Goal: Information Seeking & Learning: Find specific fact

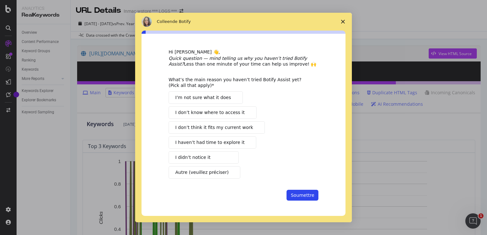
click at [344, 22] on icon "Fermer l'enquête" at bounding box center [343, 22] width 4 height 4
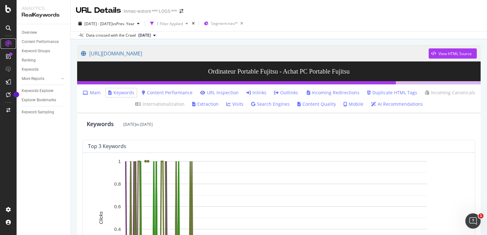
click at [8, 45] on icon at bounding box center [8, 43] width 6 height 6
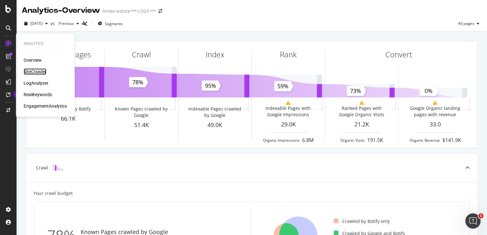
click at [34, 69] on div "SiteCrawler" at bounding box center [35, 72] width 23 height 6
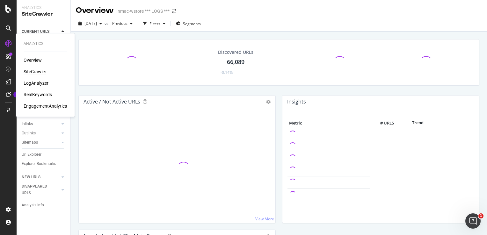
click at [34, 69] on div "SiteCrawler" at bounding box center [35, 72] width 23 height 6
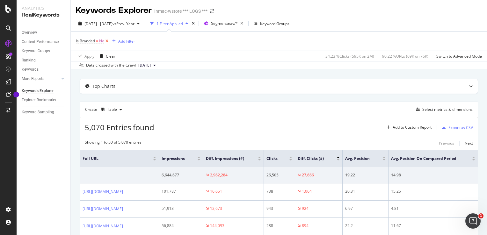
click at [108, 40] on icon at bounding box center [106, 41] width 5 height 6
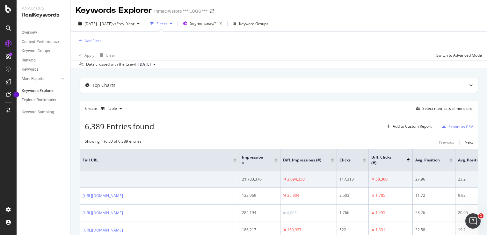
click at [90, 39] on div "Add Filter" at bounding box center [92, 40] width 17 height 5
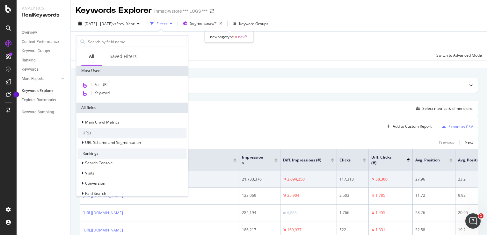
click at [223, 31] on div "newpagetype = nav/*" at bounding box center [229, 36] width 49 height 11
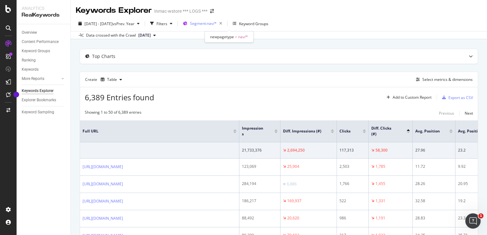
click at [217, 25] on span "Segment: nav/*" at bounding box center [203, 23] width 27 height 5
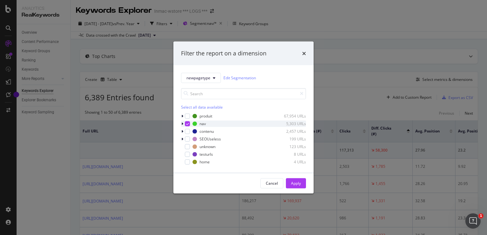
click at [187, 122] on icon "modal" at bounding box center [187, 123] width 3 height 3
click at [182, 121] on div "modal" at bounding box center [183, 123] width 4 height 6
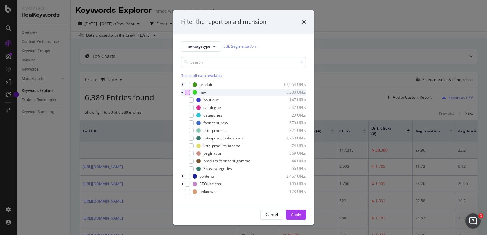
click at [182, 92] on icon "modal" at bounding box center [182, 92] width 3 height 4
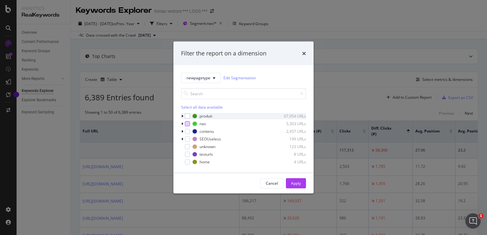
click at [181, 114] on icon "modal" at bounding box center [182, 116] width 2 height 4
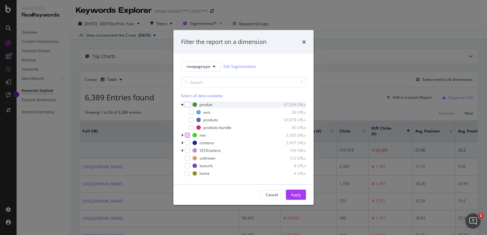
click at [181, 105] on icon "modal" at bounding box center [182, 105] width 3 height 4
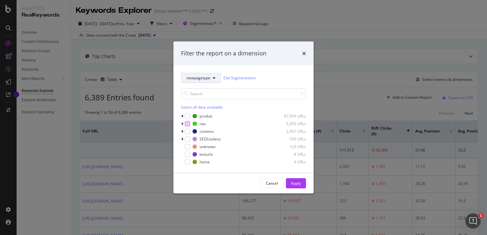
click at [206, 79] on span "newpagetype" at bounding box center [198, 77] width 24 height 5
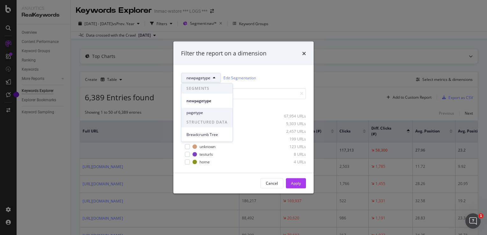
click at [201, 112] on span "pagetype" at bounding box center [206, 113] width 41 height 6
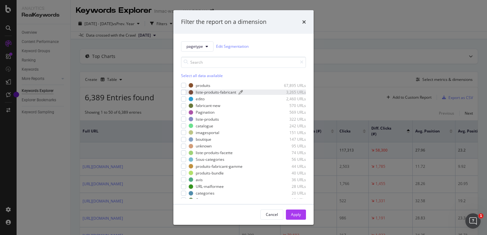
click at [217, 91] on div "liste-produits-fabricant" at bounding box center [216, 92] width 40 height 5
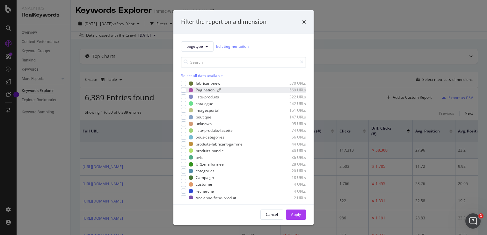
scroll to position [44, 0]
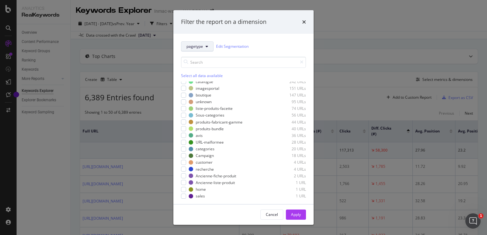
click at [197, 47] on span "pagetype" at bounding box center [194, 46] width 17 height 5
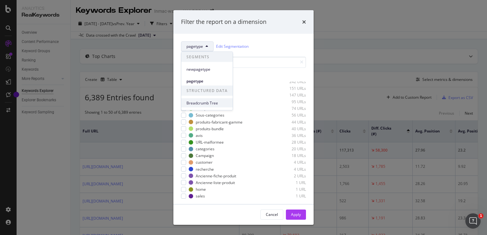
click at [210, 104] on span "Breadcrumb Tree" at bounding box center [206, 103] width 41 height 6
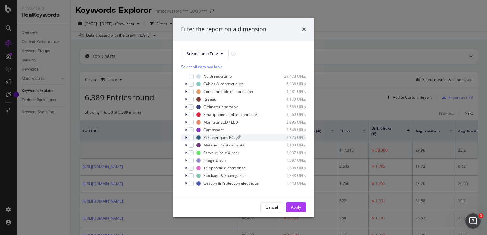
scroll to position [6, 0]
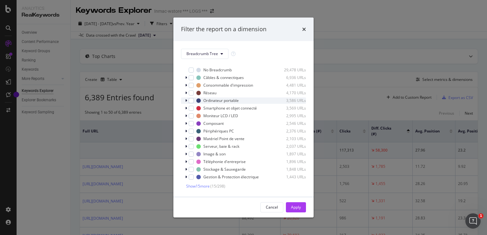
click at [185, 100] on div "modal" at bounding box center [187, 101] width 4 height 6
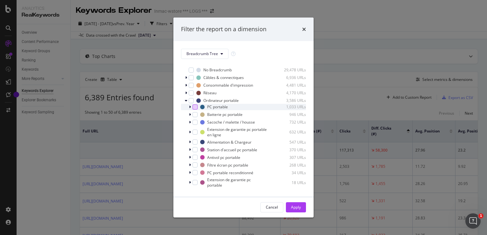
click at [194, 108] on div "modal" at bounding box center [194, 107] width 5 height 5
click at [292, 206] on div "Apply" at bounding box center [296, 207] width 10 height 5
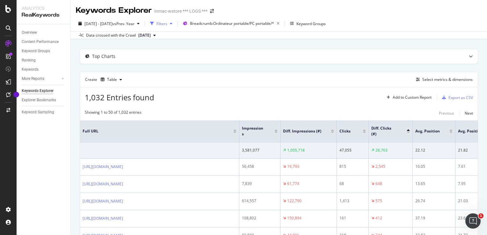
click at [175, 27] on div "Filters" at bounding box center [161, 24] width 27 height 10
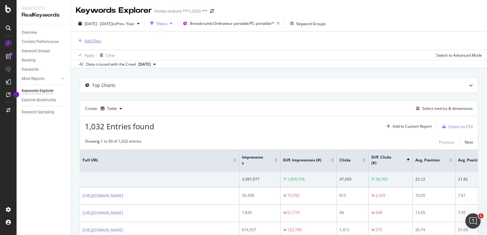
click at [90, 40] on div "Add Filter" at bounding box center [92, 40] width 17 height 5
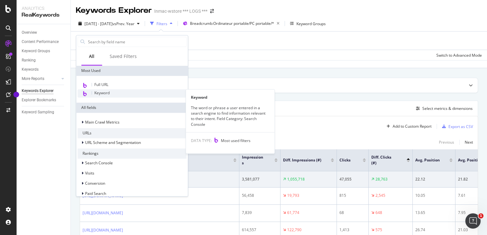
click at [112, 94] on div "Keyword" at bounding box center [131, 93] width 109 height 8
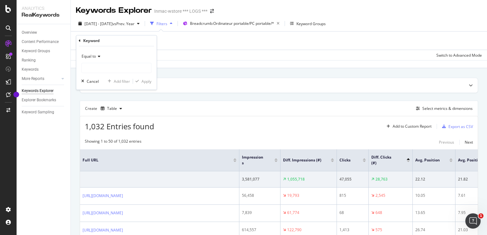
click at [118, 74] on div "Equal to Cancel Add filter Apply" at bounding box center [116, 68] width 80 height 43
click at [120, 74] on div "Equal to Cancel Add filter Apply" at bounding box center [116, 68] width 80 height 43
click at [120, 71] on input "text" at bounding box center [116, 68] width 69 height 10
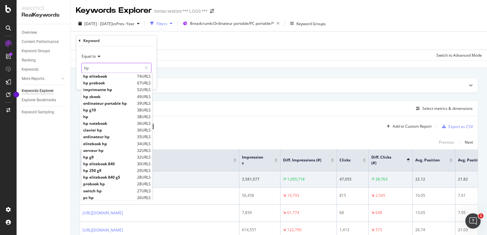
type input "hp"
click at [115, 115] on span "hp" at bounding box center [109, 116] width 52 height 5
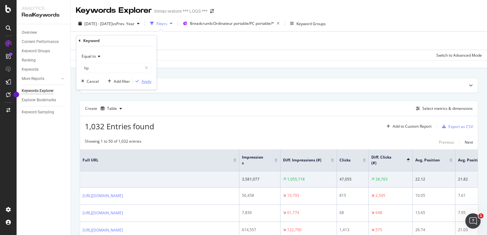
click at [140, 84] on button "Apply" at bounding box center [142, 81] width 18 height 6
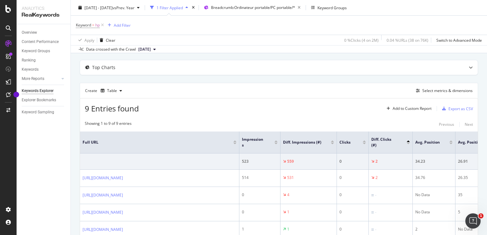
scroll to position [15, 0]
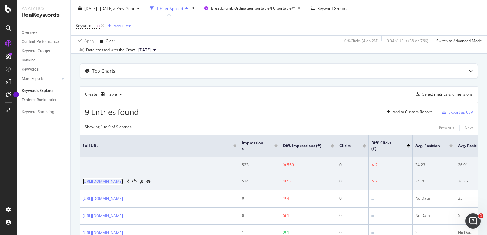
click at [123, 180] on link "[URL][DOMAIN_NAME]" at bounding box center [103, 181] width 40 height 6
click at [129, 182] on icon at bounding box center [128, 182] width 4 height 4
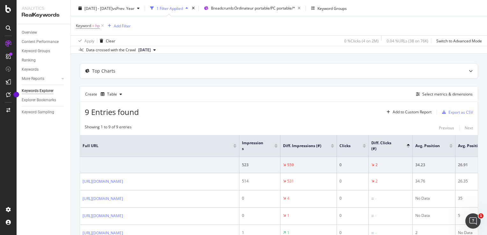
click at [101, 30] on span "Keyword = hp" at bounding box center [90, 25] width 29 height 9
click at [90, 27] on span "Keyword" at bounding box center [83, 25] width 15 height 5
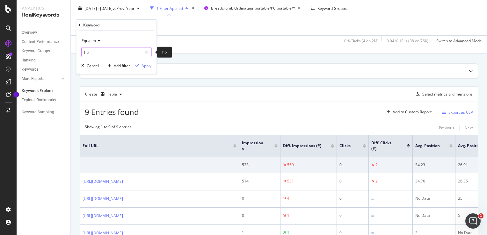
click at [110, 53] on input "hp" at bounding box center [112, 52] width 60 height 10
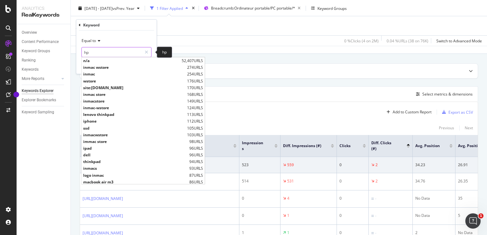
click at [109, 53] on input "hp" at bounding box center [112, 52] width 60 height 10
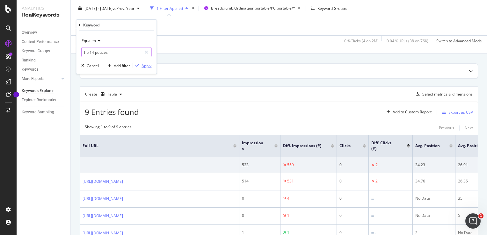
type input "hp 14 pouces"
click at [147, 64] on div "Apply" at bounding box center [146, 65] width 10 height 5
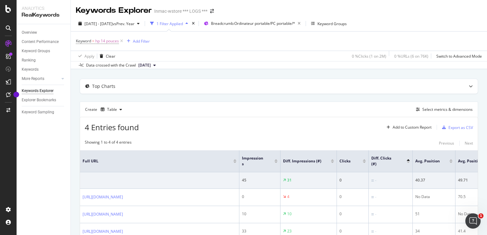
scroll to position [82, 0]
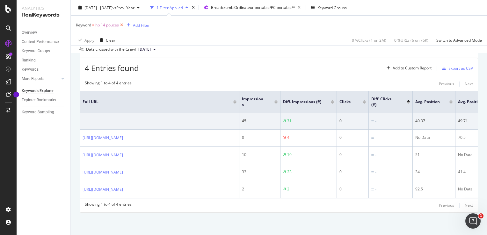
click at [121, 26] on icon at bounding box center [121, 25] width 5 height 6
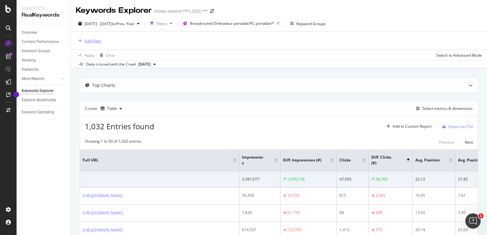
click at [90, 43] on div "Add Filter" at bounding box center [92, 40] width 17 height 5
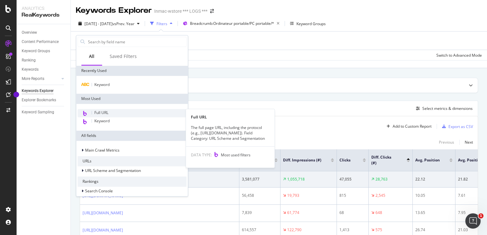
click at [125, 112] on div "Full URL" at bounding box center [131, 113] width 109 height 8
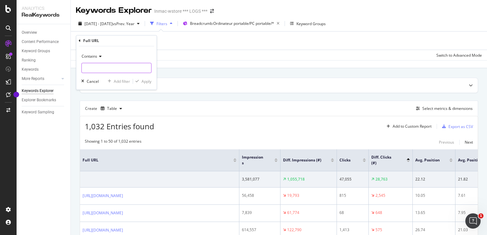
click at [110, 68] on input "text" at bounding box center [116, 68] width 69 height 10
paste input "[URL][DOMAIN_NAME]"
type input "[URL][DOMAIN_NAME]"
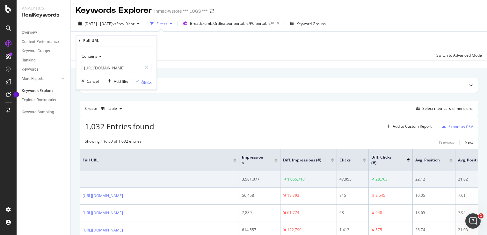
click at [148, 81] on div "Apply" at bounding box center [146, 81] width 10 height 5
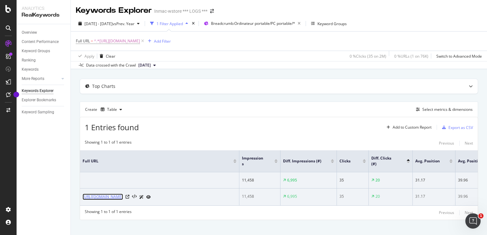
click at [123, 199] on link "[URL][DOMAIN_NAME]" at bounding box center [103, 197] width 40 height 6
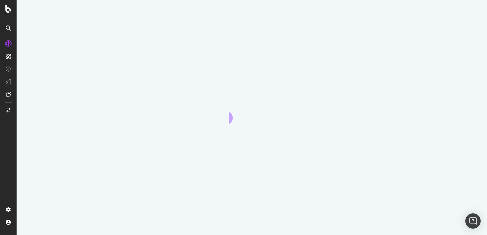
click at [277, 49] on div at bounding box center [252, 117] width 470 height 235
drag, startPoint x: 277, startPoint y: 49, endPoint x: 282, endPoint y: 45, distance: 6.3
click at [282, 45] on div "Monitor performance by segment by applying filters to focus custom reports on s…" at bounding box center [243, 117] width 487 height 235
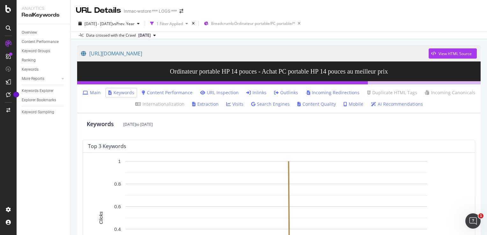
click at [120, 92] on link "Keywords" at bounding box center [121, 93] width 26 height 6
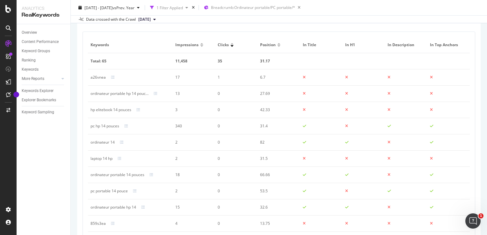
scroll to position [298, 0]
click at [200, 47] on div at bounding box center [201, 48] width 3 height 2
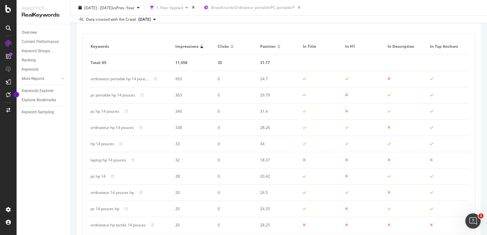
click at [200, 45] on div at bounding box center [201, 46] width 3 height 2
click at [201, 47] on div at bounding box center [201, 48] width 3 height 2
click at [119, 78] on div "ordinateur portable hp 14 pouces" at bounding box center [119, 79] width 58 height 6
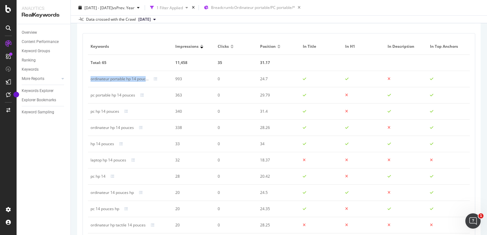
copy div "ordinateur portable hp 14 pouces"
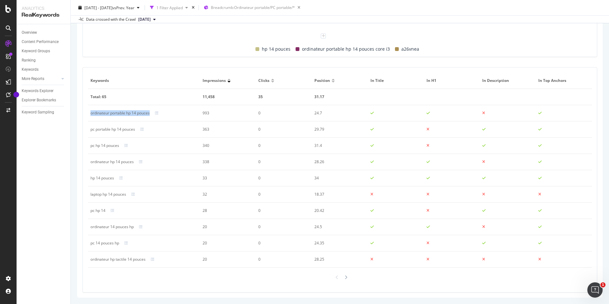
scroll to position [264, 0]
copy div "ordinateur portable hp 14 pouces"
drag, startPoint x: 135, startPoint y: 127, endPoint x: 89, endPoint y: 127, distance: 46.2
click at [89, 127] on td "pc portable hp 14 pouces" at bounding box center [144, 129] width 112 height 16
drag, startPoint x: 89, startPoint y: 127, endPoint x: 93, endPoint y: 129, distance: 4.3
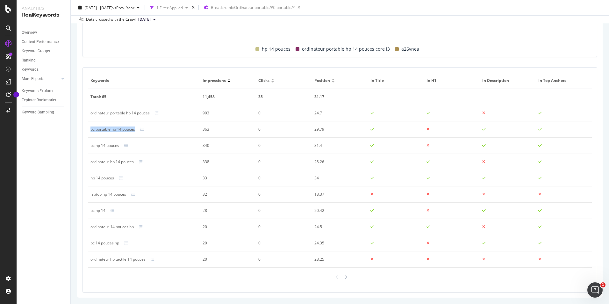
copy div "pc portable hp 14 pouces"
